Goal: Task Accomplishment & Management: Use online tool/utility

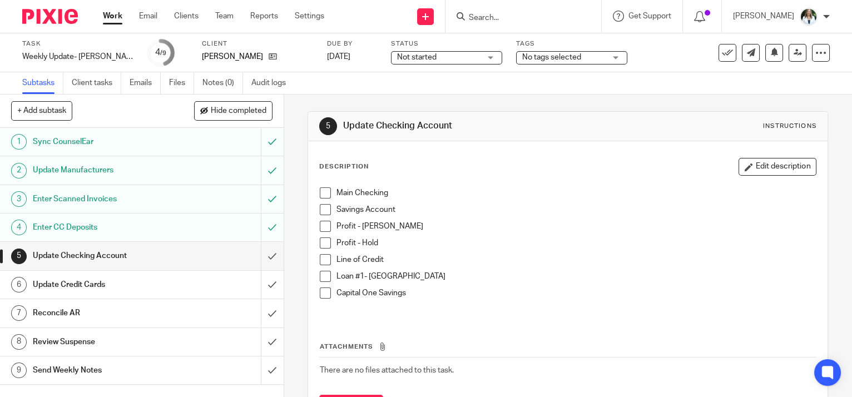
click at [320, 191] on span at bounding box center [325, 192] width 11 height 11
click at [322, 204] on span at bounding box center [325, 209] width 11 height 11
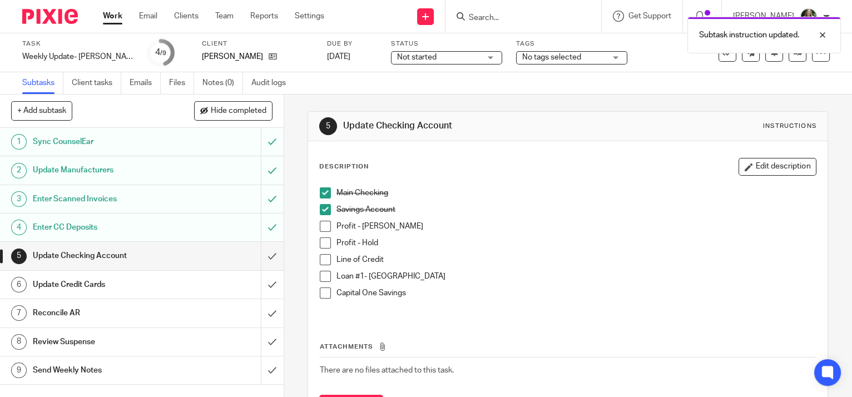
click at [323, 226] on span at bounding box center [325, 226] width 11 height 11
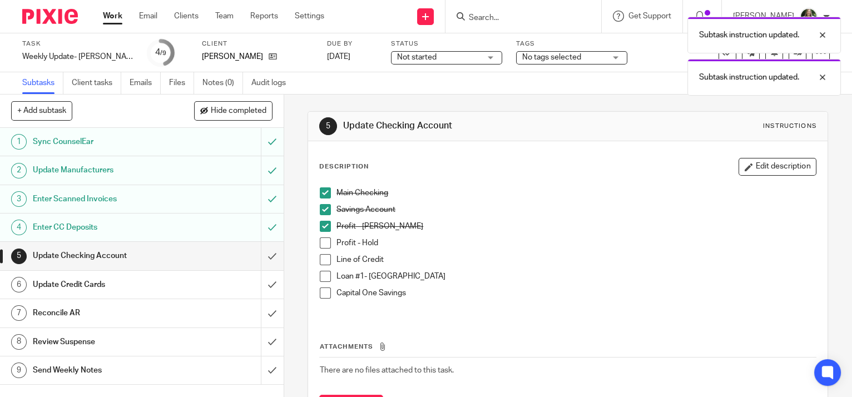
click at [326, 241] on span at bounding box center [325, 243] width 11 height 11
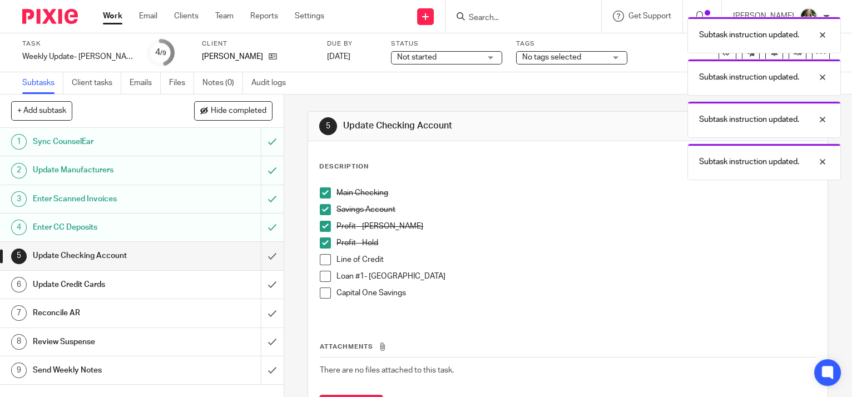
click at [324, 256] on span at bounding box center [325, 259] width 11 height 11
click at [324, 276] on span at bounding box center [325, 276] width 11 height 11
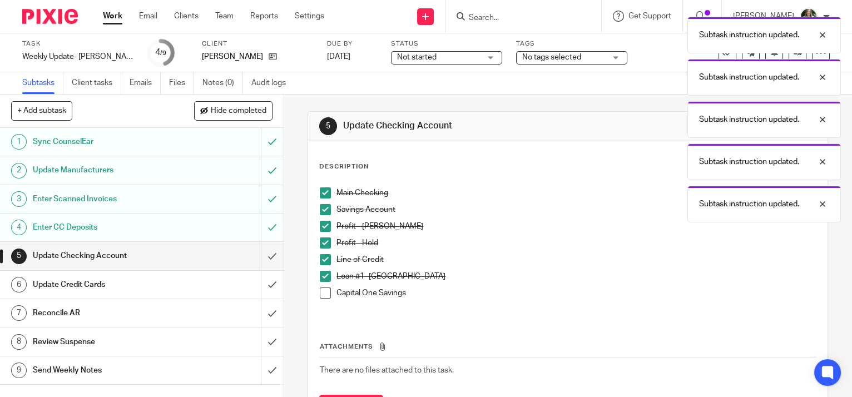
click at [324, 294] on span at bounding box center [325, 293] width 11 height 11
click at [259, 250] on input "submit" at bounding box center [142, 256] width 284 height 28
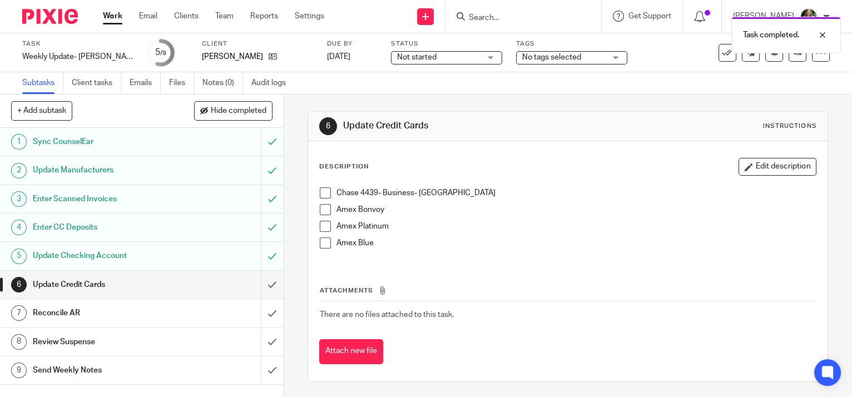
click at [322, 191] on span at bounding box center [325, 192] width 11 height 11
click at [324, 212] on span at bounding box center [325, 209] width 11 height 11
drag, startPoint x: 323, startPoint y: 227, endPoint x: 324, endPoint y: 241, distance: 14.0
click at [323, 228] on span at bounding box center [325, 226] width 11 height 11
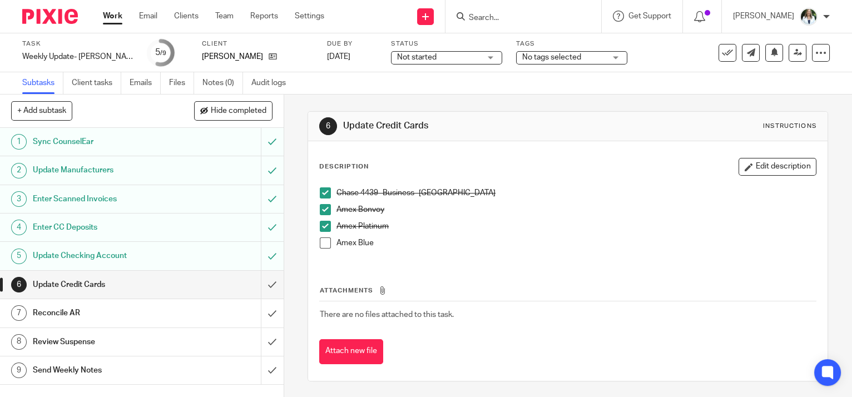
click at [324, 245] on span at bounding box center [325, 243] width 11 height 11
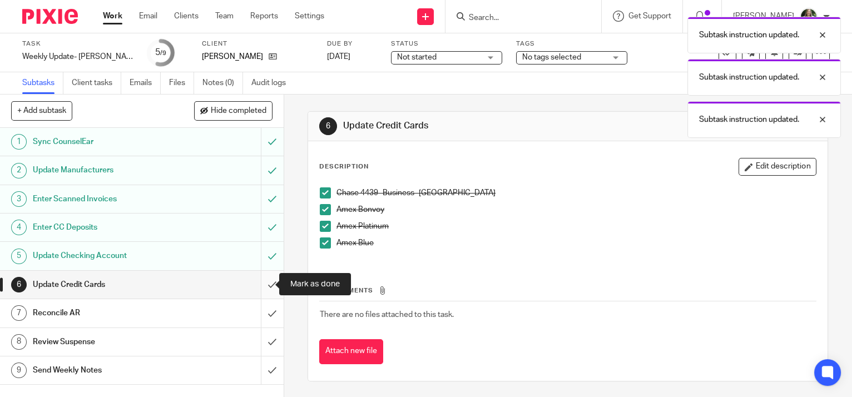
click at [260, 284] on input "submit" at bounding box center [142, 285] width 284 height 28
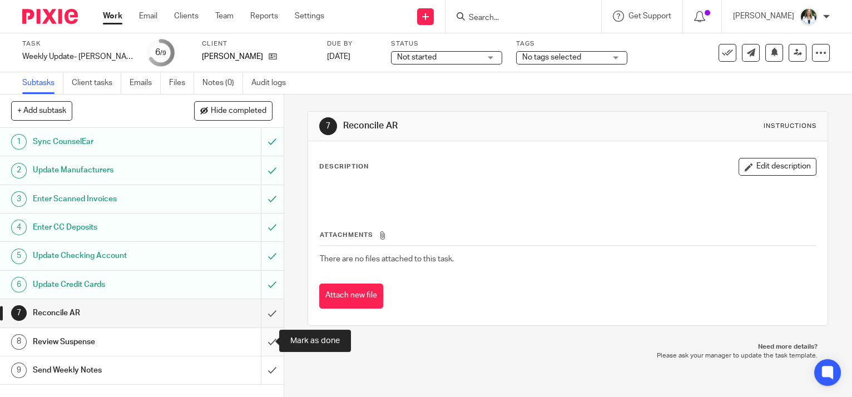
click at [261, 337] on input "submit" at bounding box center [142, 342] width 284 height 28
click at [200, 370] on div "Send Weekly Notes" at bounding box center [141, 370] width 217 height 17
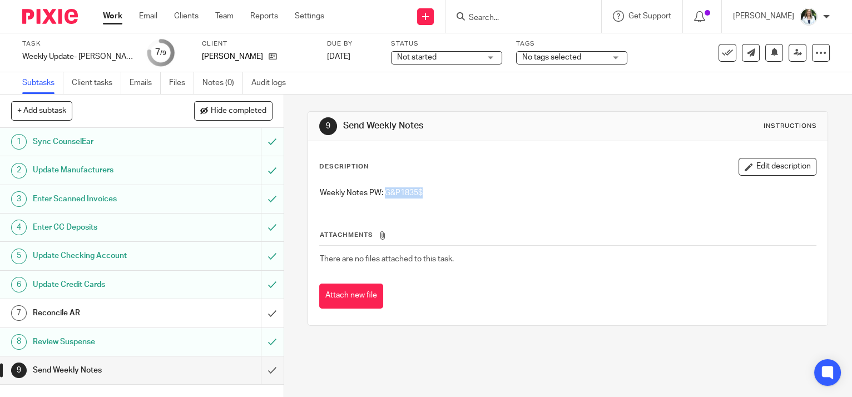
drag, startPoint x: 422, startPoint y: 197, endPoint x: 383, endPoint y: 197, distance: 39.5
click at [383, 197] on p "Weekly Notes PW: G&P1835$" at bounding box center [568, 192] width 496 height 11
copy p "G&P1835$"
click at [263, 370] on input "submit" at bounding box center [142, 371] width 284 height 28
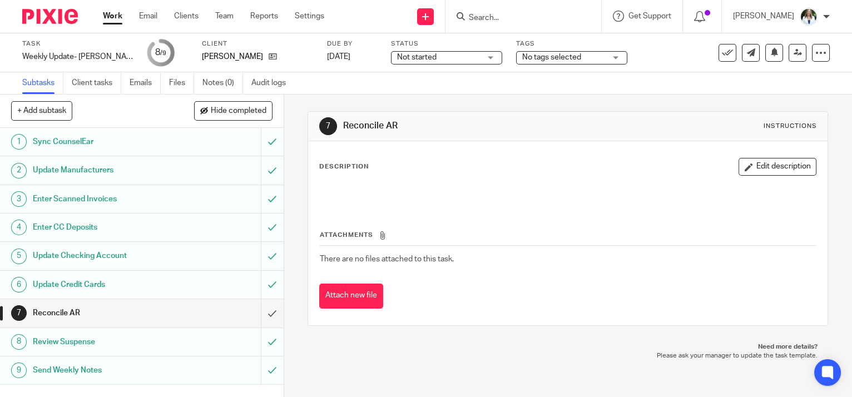
click at [118, 4] on div "Work Email Clients Team Reports Settings Work Email Clients Team Reports Settin…" at bounding box center [216, 16] width 249 height 33
click at [118, 12] on link "Work" at bounding box center [112, 16] width 19 height 11
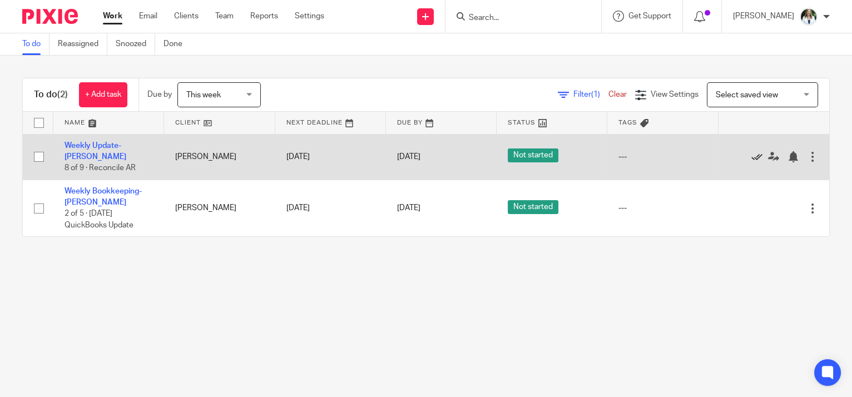
click at [752, 157] on icon at bounding box center [757, 156] width 11 height 11
